Goal: Task Accomplishment & Management: Manage account settings

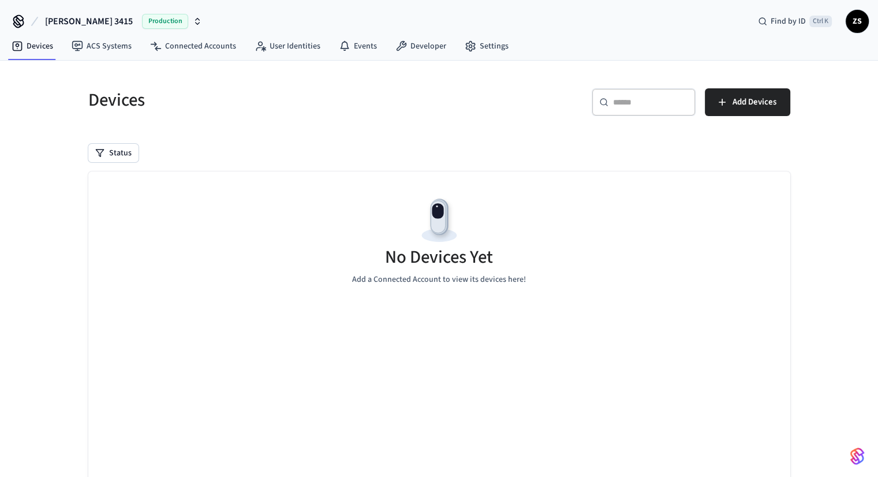
drag, startPoint x: 106, startPoint y: 24, endPoint x: 91, endPoint y: 24, distance: 15.0
click at [106, 24] on button "[PERSON_NAME] 3415 Production" at bounding box center [124, 21] width 164 height 24
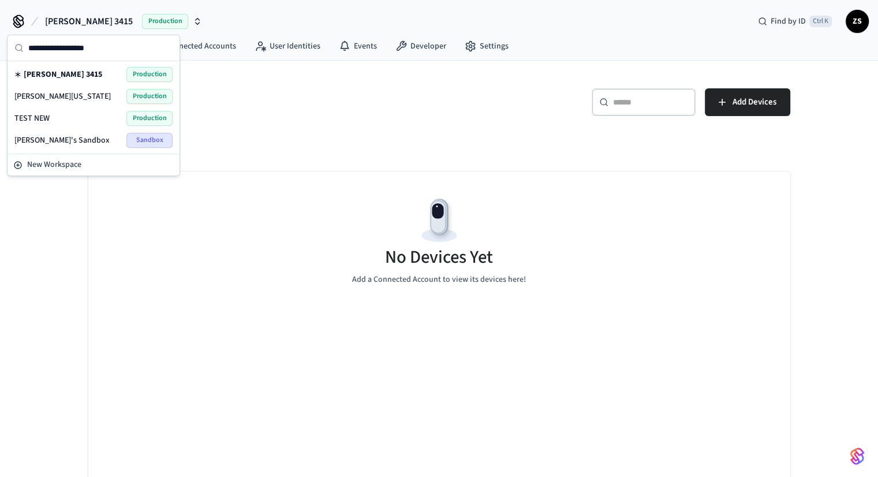
click at [59, 95] on div "[PERSON_NAME] [US_STATE] Production" at bounding box center [93, 96] width 158 height 15
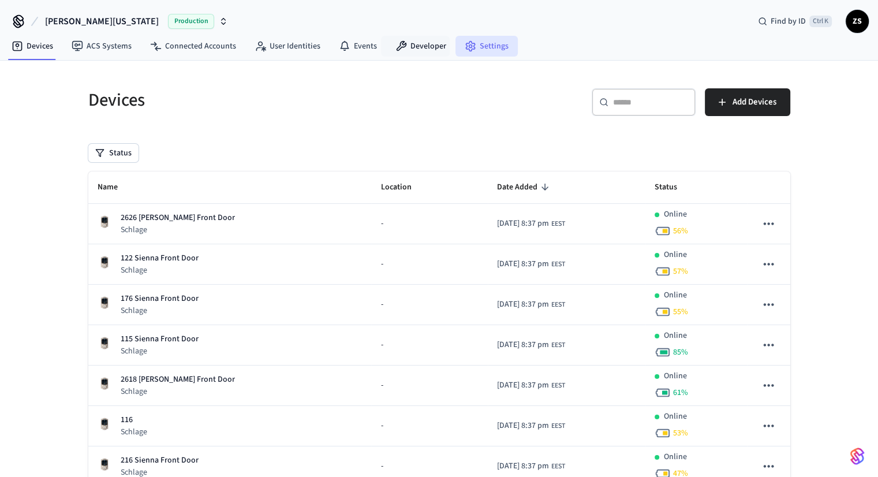
click at [478, 46] on link "Settings" at bounding box center [487, 46] width 62 height 21
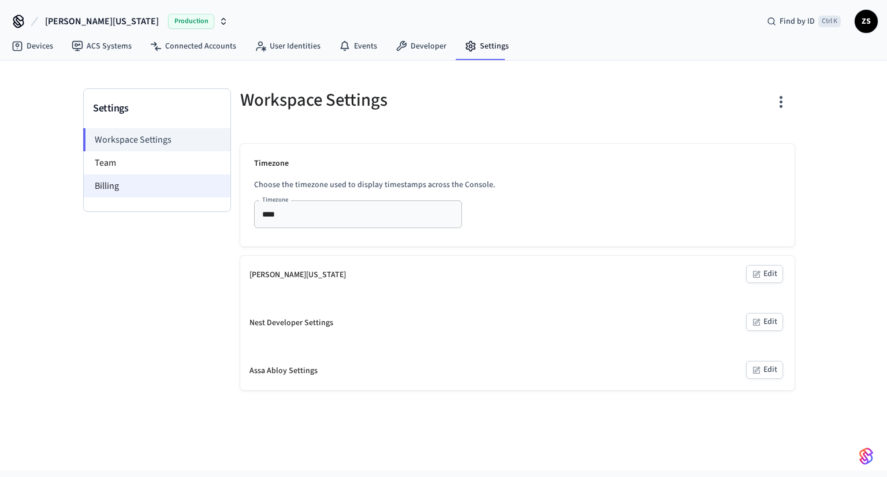
click at [128, 192] on li "Billing" at bounding box center [157, 185] width 147 height 23
